Goal: Consume media (video, audio): Consume media (video, audio)

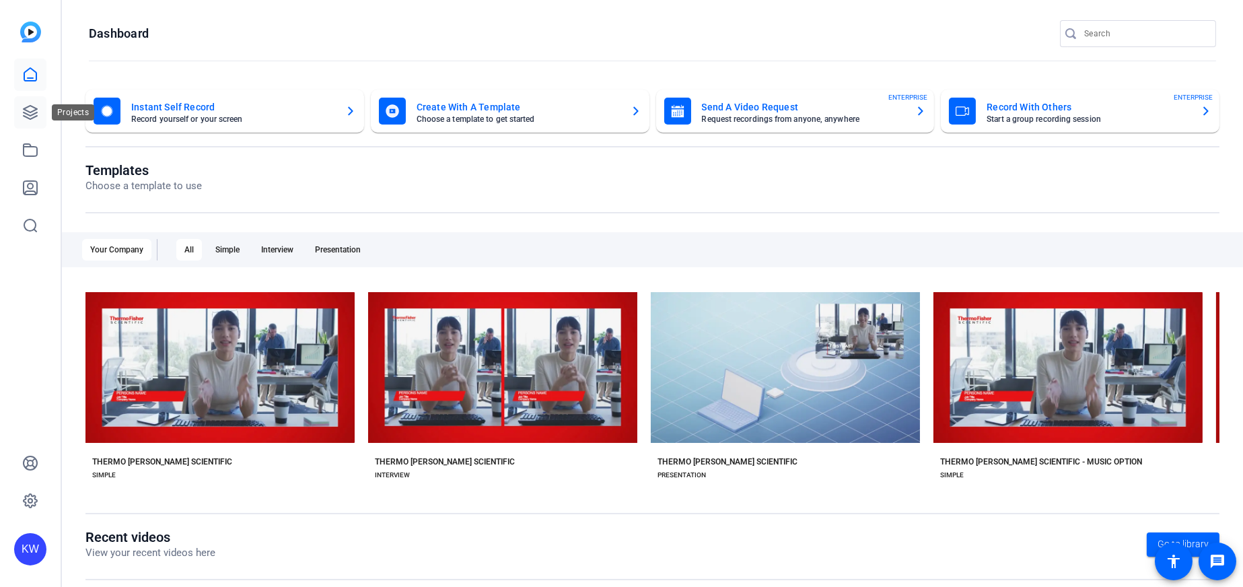
click at [23, 111] on icon at bounding box center [30, 112] width 16 height 16
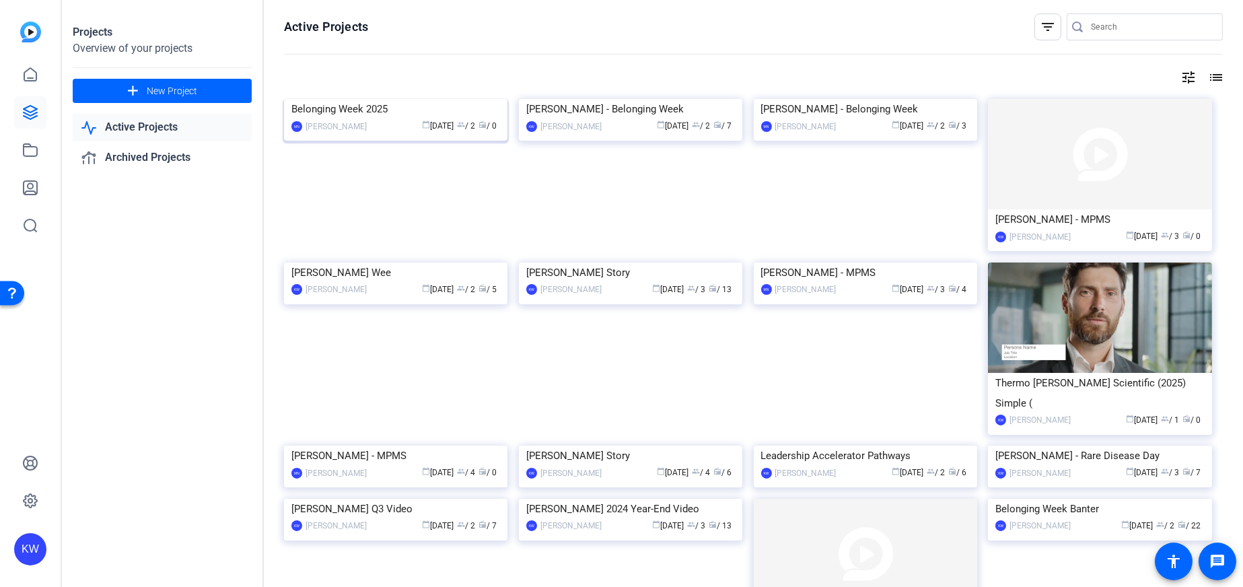
click at [404, 99] on img at bounding box center [395, 99] width 223 height 0
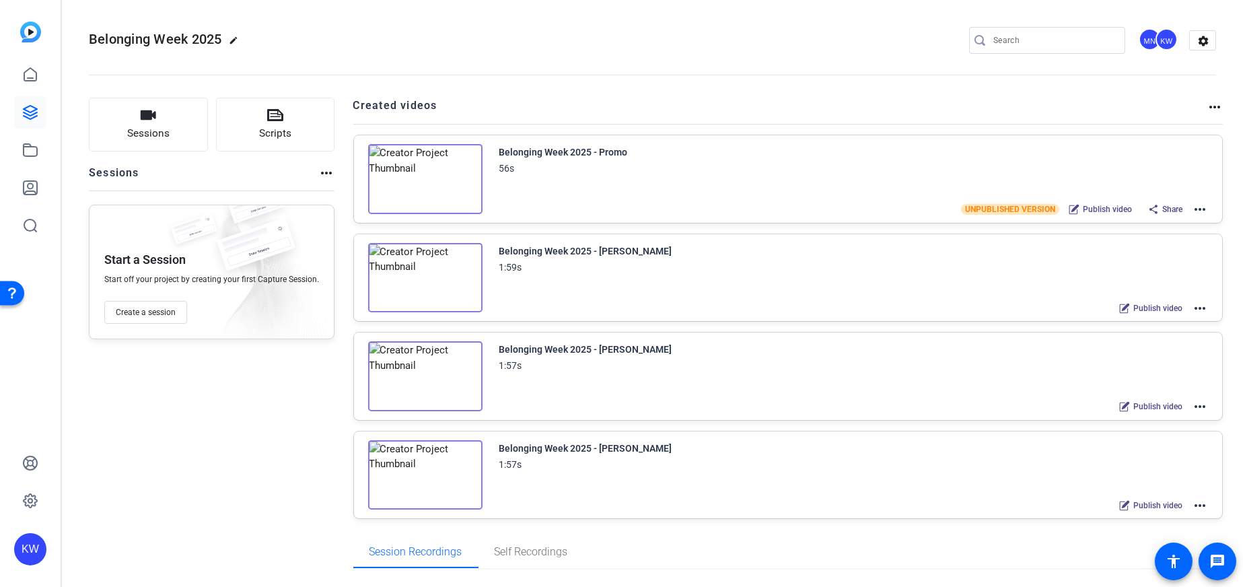
click at [427, 170] on img at bounding box center [425, 179] width 114 height 70
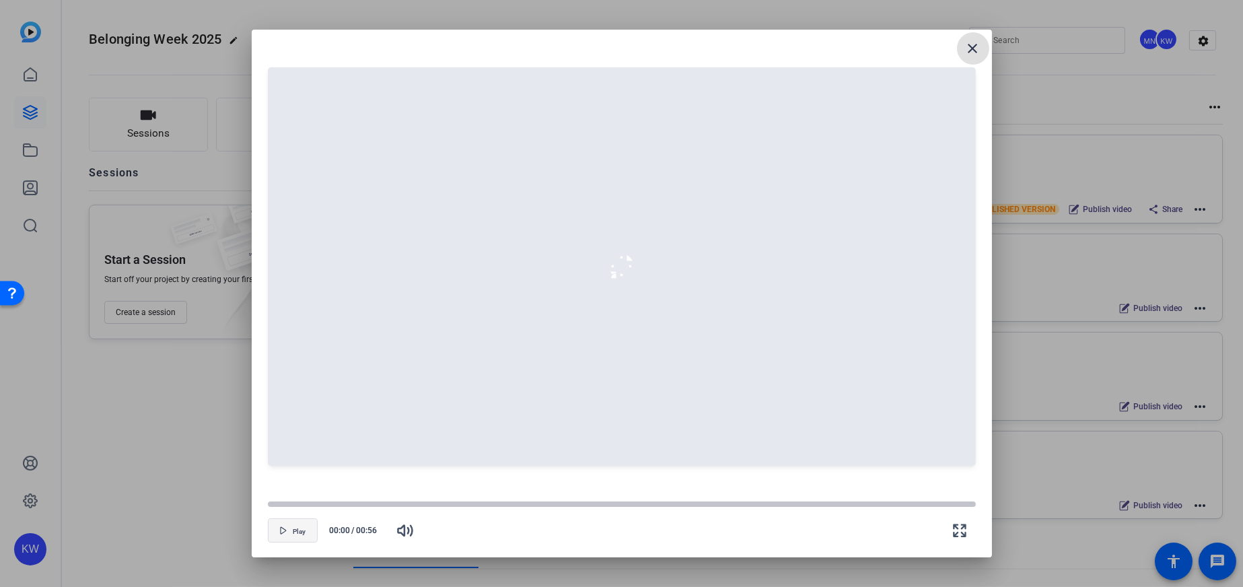
click at [299, 537] on span "button" at bounding box center [292, 530] width 48 height 32
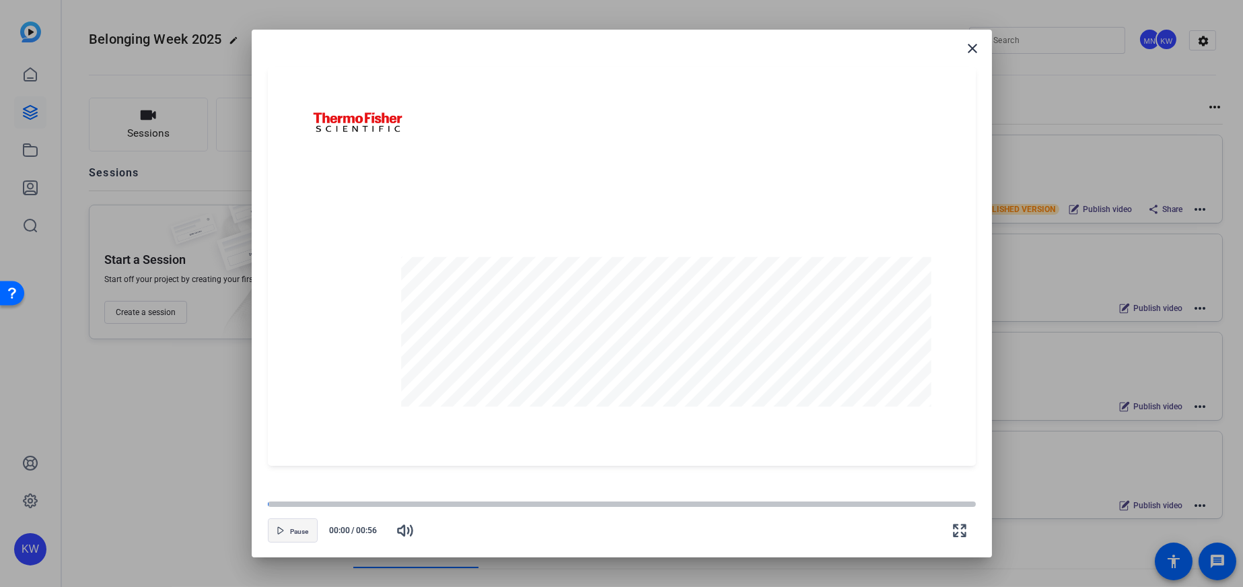
click at [296, 536] on span "button" at bounding box center [292, 530] width 48 height 32
click at [296, 535] on span "Play" at bounding box center [299, 532] width 13 height 8
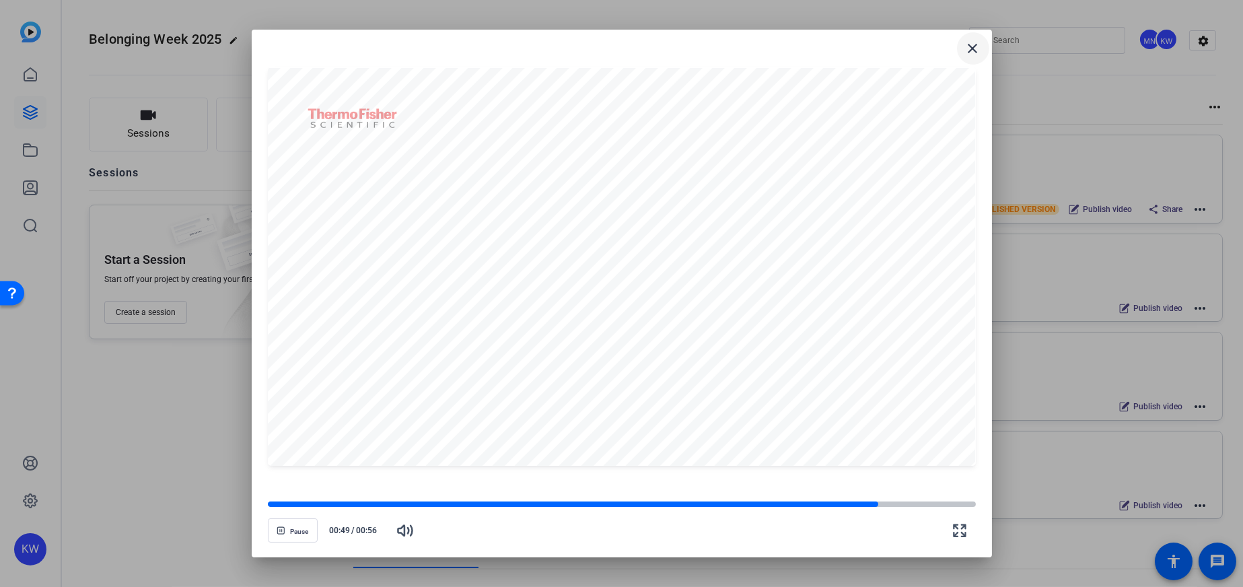
drag, startPoint x: 974, startPoint y: 51, endPoint x: 968, endPoint y: 55, distance: 6.9
click at [974, 51] on mat-icon "close" at bounding box center [973, 48] width 16 height 16
